Goal: Information Seeking & Learning: Understand process/instructions

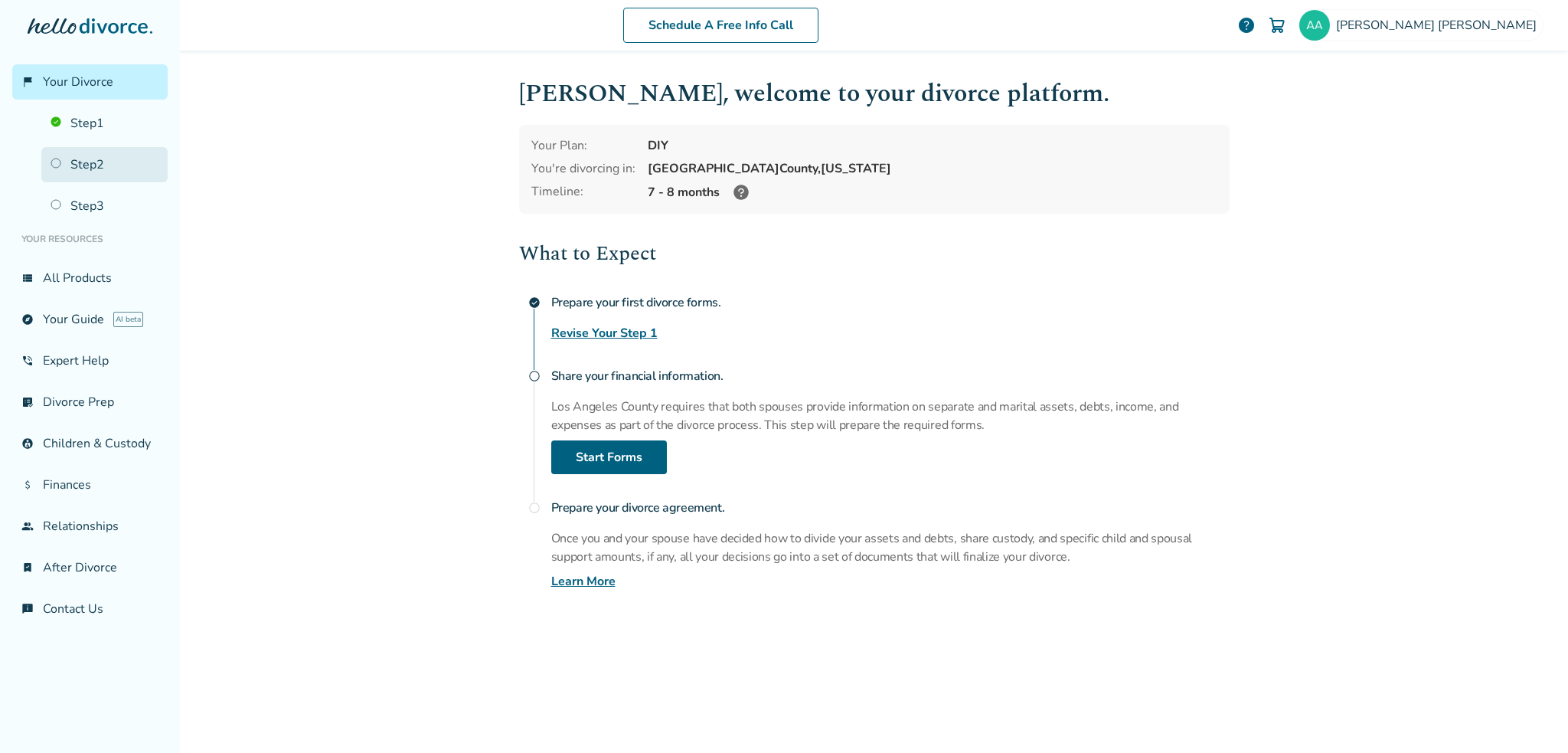
click at [95, 165] on link "Step 2" at bounding box center [104, 165] width 126 height 36
